Goal: Find contact information: Find contact information

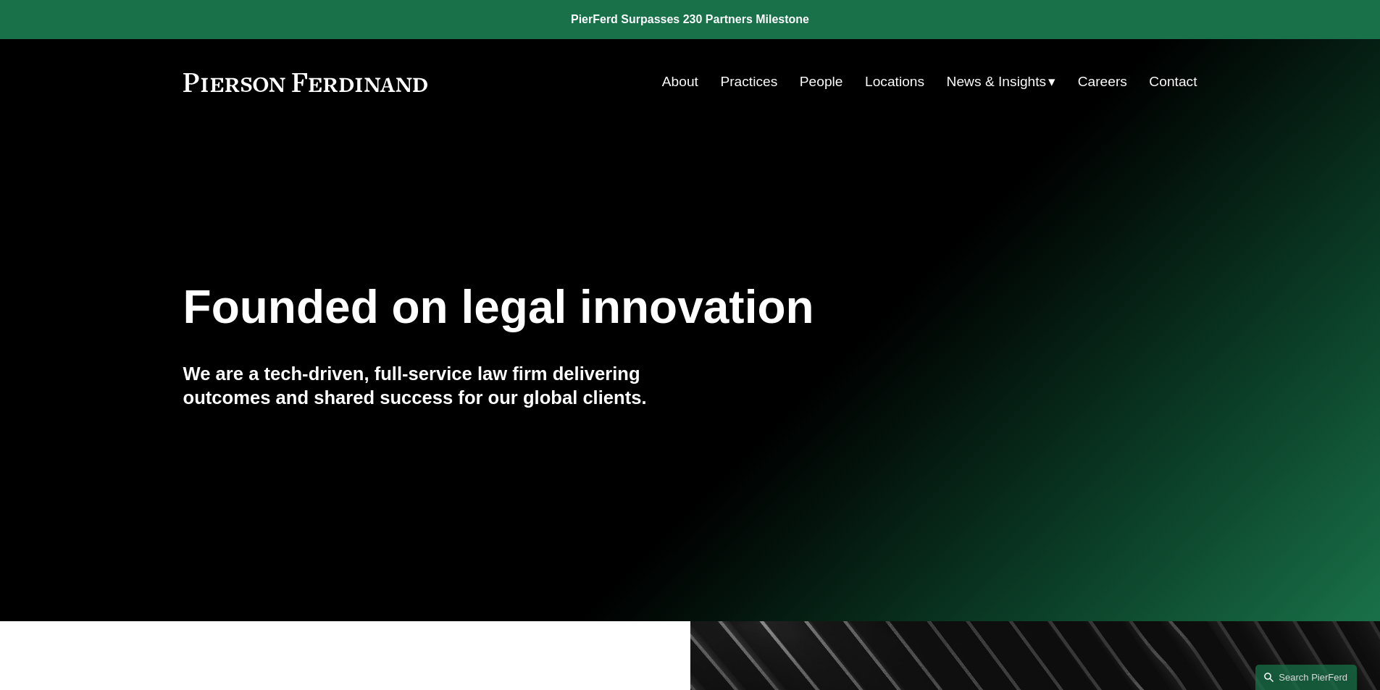
click at [831, 84] on link "People" at bounding box center [821, 82] width 43 height 28
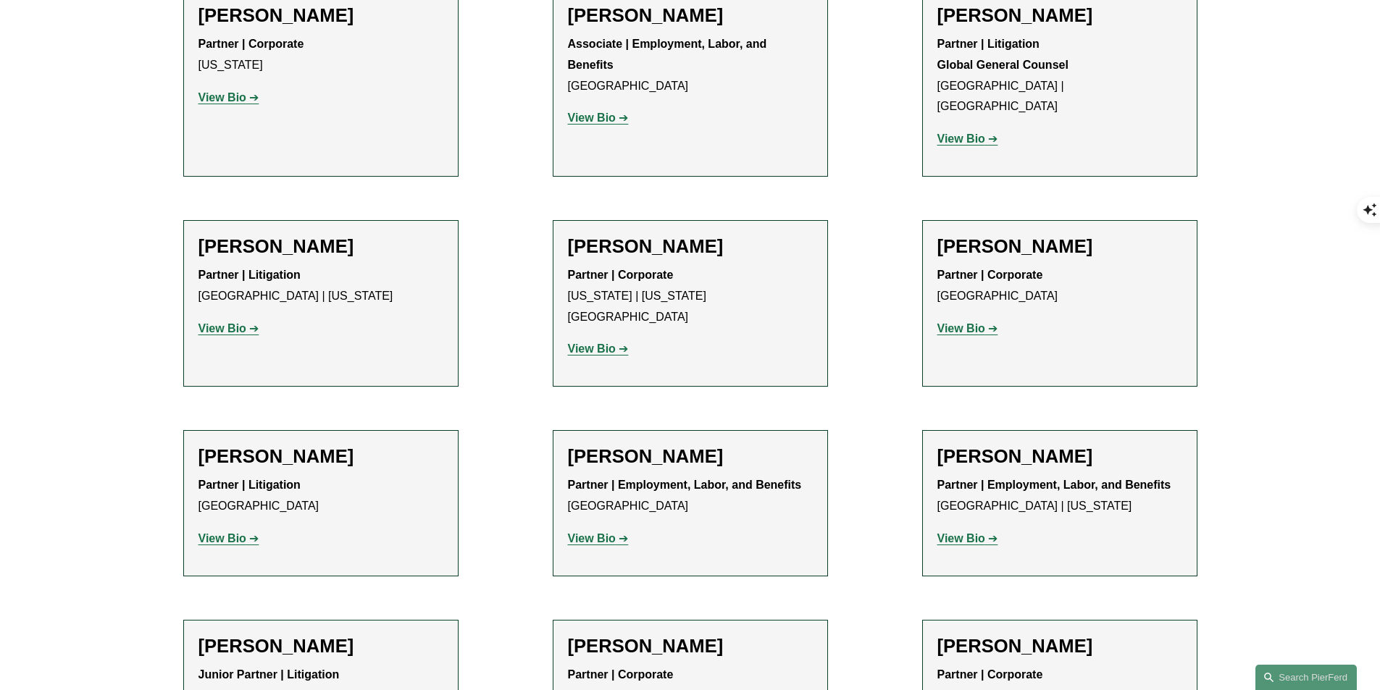
scroll to position [3916, 0]
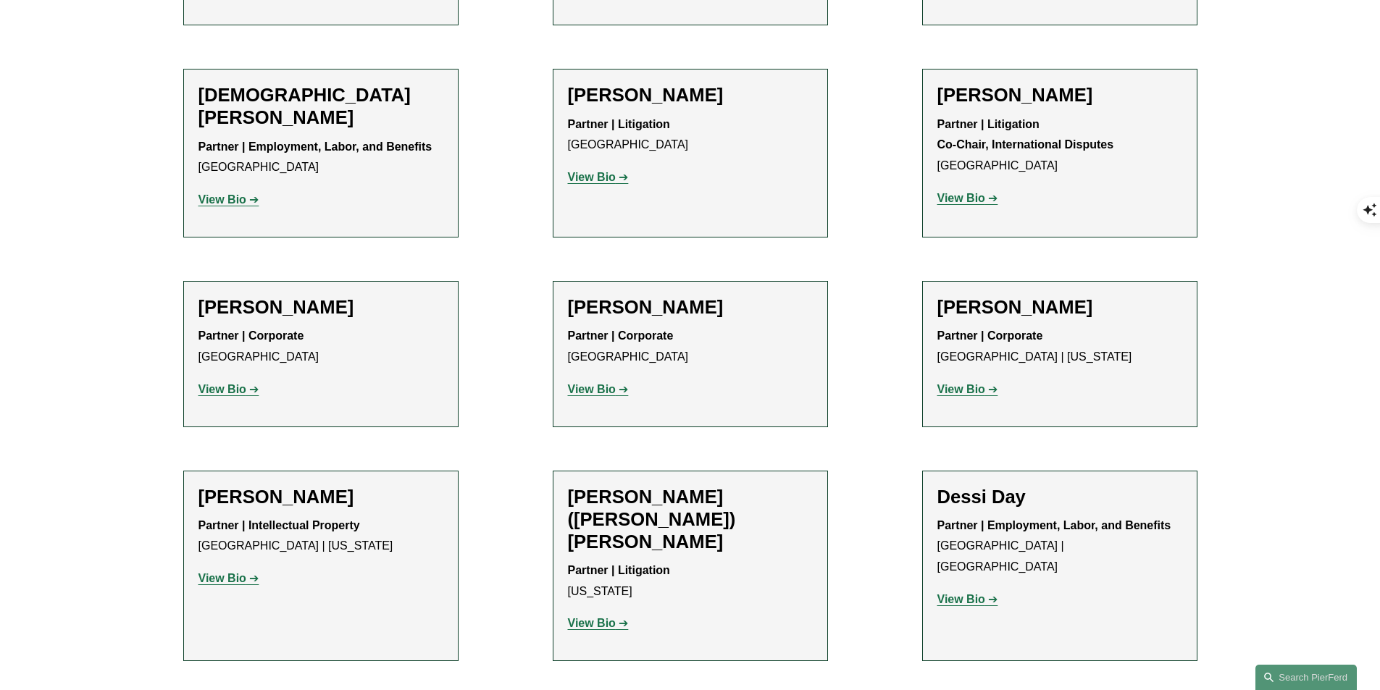
click at [288, 486] on div "Benjamin I. Dach Partner | Intellectual Property Miami | New York View Bio Loca…" at bounding box center [320, 544] width 245 height 116
click at [249, 569] on p "View Bio" at bounding box center [320, 579] width 245 height 21
click at [247, 569] on p "View Bio" at bounding box center [320, 579] width 245 height 21
click at [249, 572] on link "View Bio" at bounding box center [228, 578] width 61 height 12
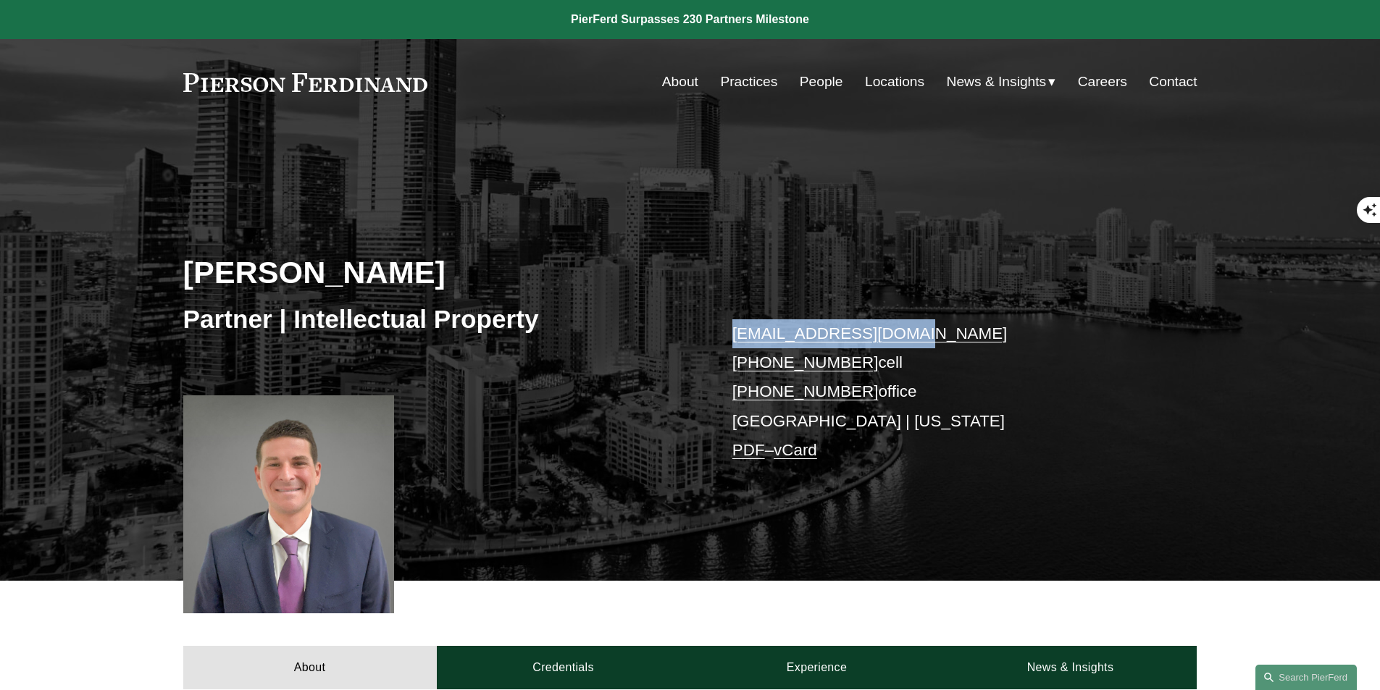
drag, startPoint x: 955, startPoint y: 324, endPoint x: 726, endPoint y: 324, distance: 228.9
click at [726, 324] on div "Benjamin I. Dach Partner | Intellectual Property ben.dach@pierferd.com +1.917.8…" at bounding box center [690, 374] width 1380 height 414
drag, startPoint x: 857, startPoint y: 366, endPoint x: 745, endPoint y: 368, distance: 112.3
click at [745, 368] on p "ben.dach@pierferd.com +1.917.805.5480 cell +1.305.786.6770 office Miami | New Y…" at bounding box center [943, 392] width 422 height 146
copy p "1.917.805.5480"
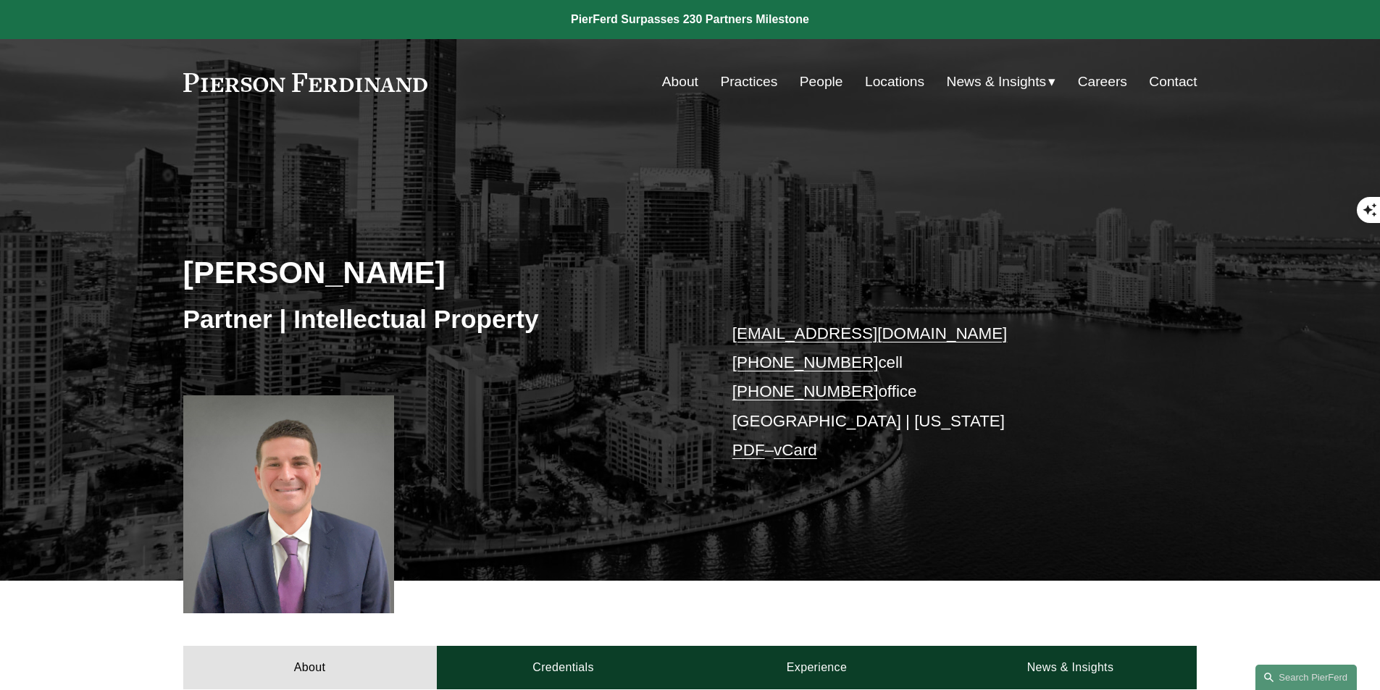
click at [924, 157] on div "[PERSON_NAME] Partner | Intellectual Property [EMAIL_ADDRESS][DOMAIN_NAME] [PHO…" at bounding box center [690, 353] width 1380 height 456
click at [804, 423] on p "ben.dach@pierferd.com +1.917.805.5480 cell +1.305.786.6770 office Miami | New Y…" at bounding box center [943, 392] width 422 height 146
click at [760, 420] on p "ben.dach@pierferd.com +1.917.805.5480 cell +1.305.786.6770 office Miami | New Y…" at bounding box center [943, 392] width 422 height 146
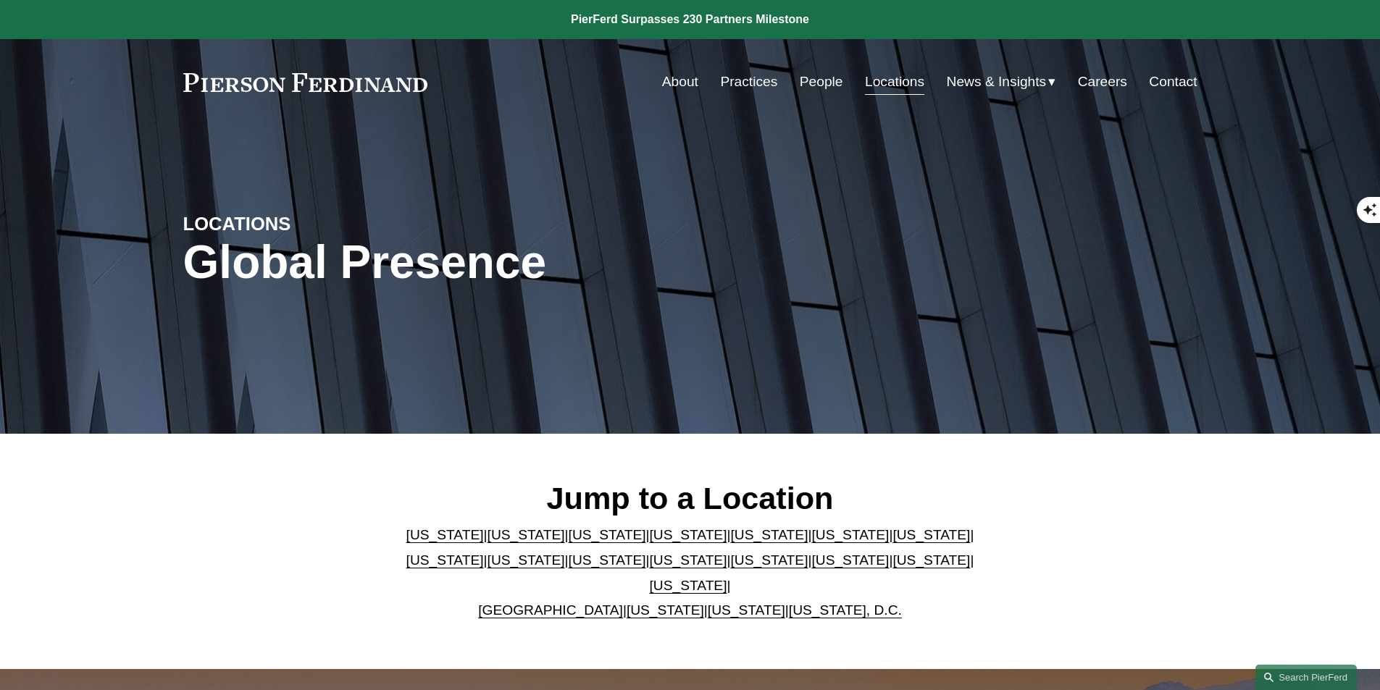
click at [650, 568] on link "[US_STATE]" at bounding box center [688, 560] width 77 height 15
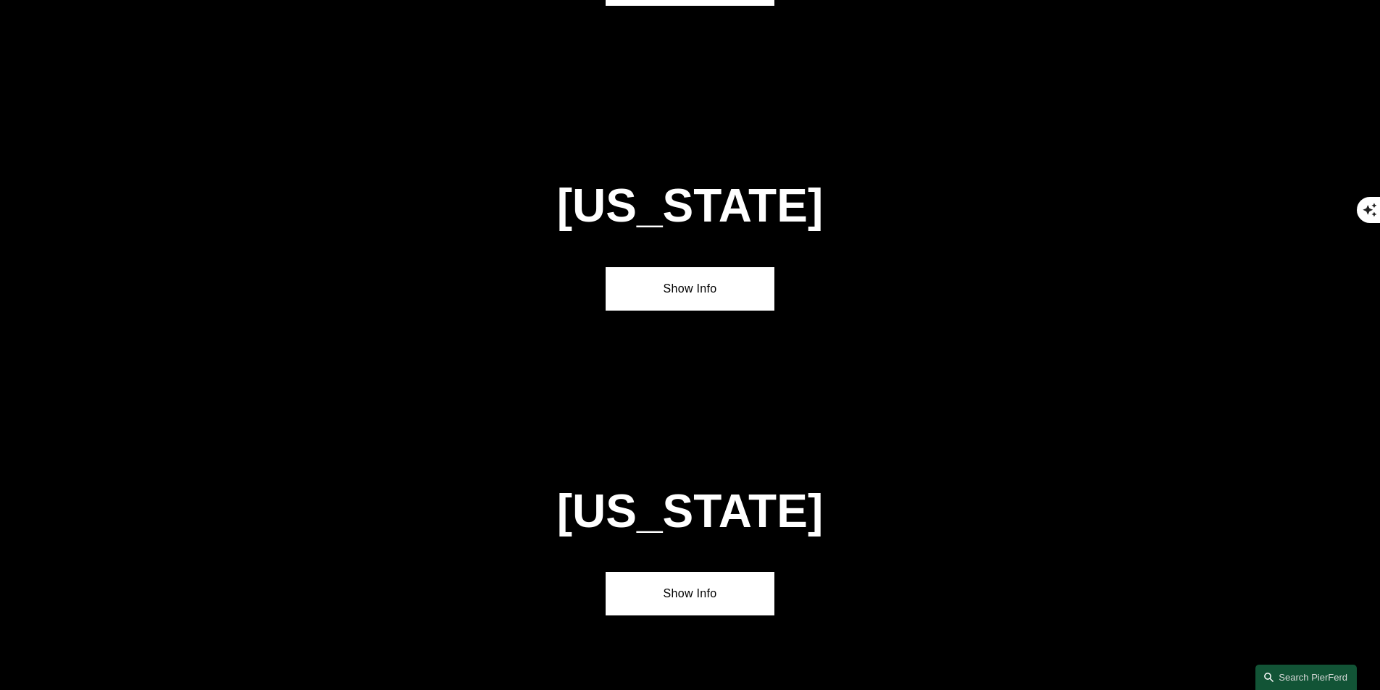
scroll to position [3714, 0]
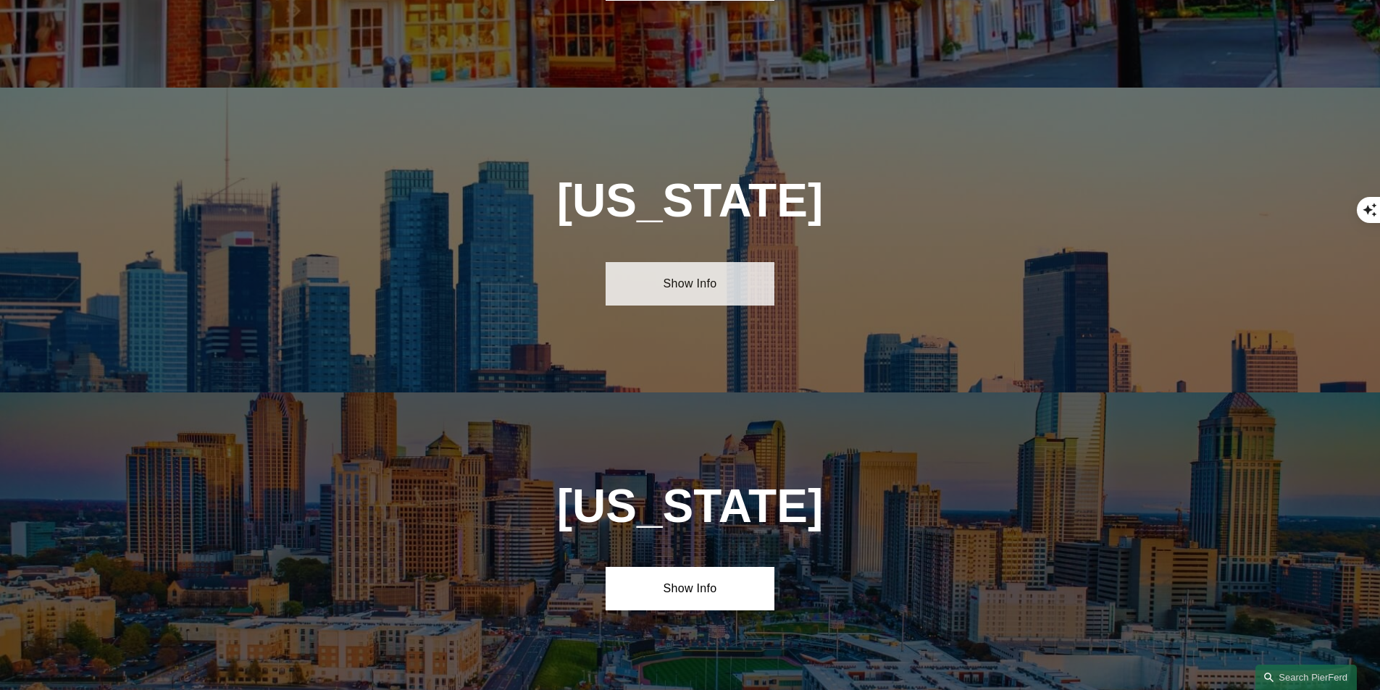
click at [711, 262] on link "Show Info" at bounding box center [689, 283] width 169 height 43
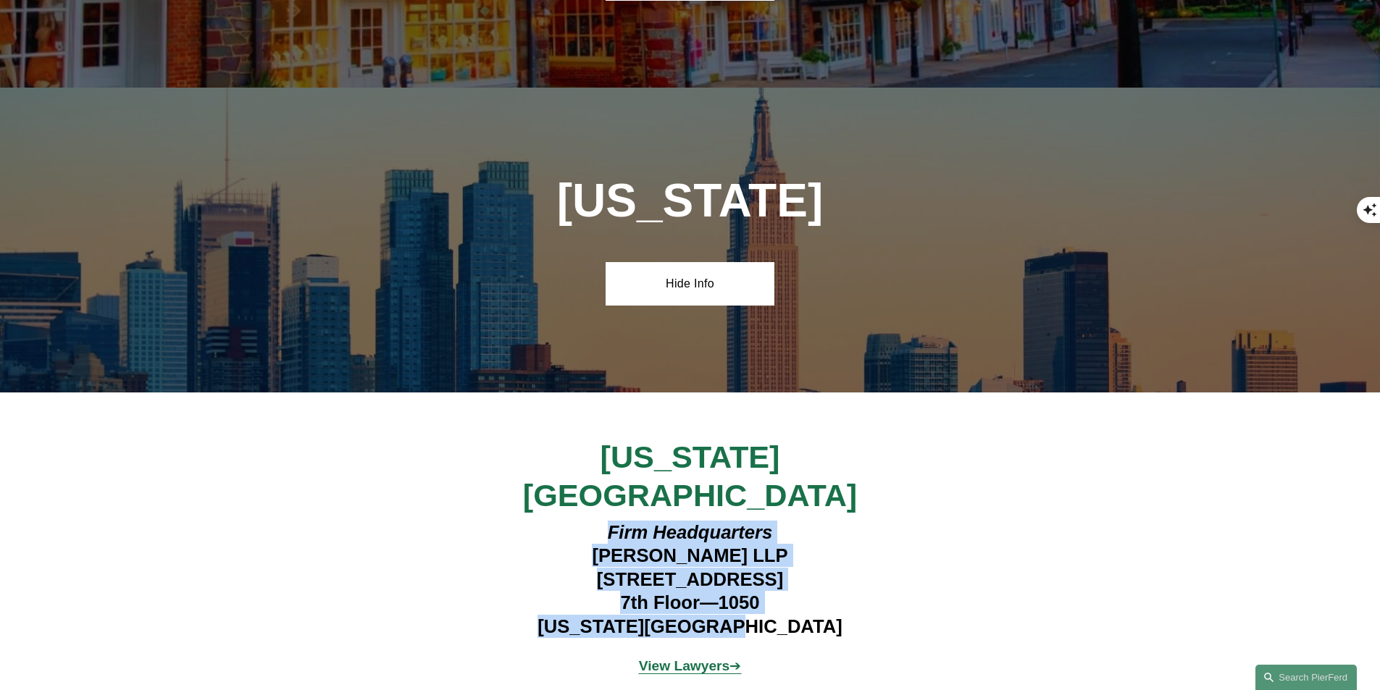
drag, startPoint x: 590, startPoint y: 405, endPoint x: 828, endPoint y: 513, distance: 262.2
click at [828, 521] on h4 "Firm Headquarters [PERSON_NAME] LLP [STREET_ADDRESS][US_STATE]" at bounding box center [690, 579] width 422 height 117
copy h4 "Firm Headquarters [PERSON_NAME] LLP [STREET_ADDRESS][US_STATE]"
